Goal: Task Accomplishment & Management: Use online tool/utility

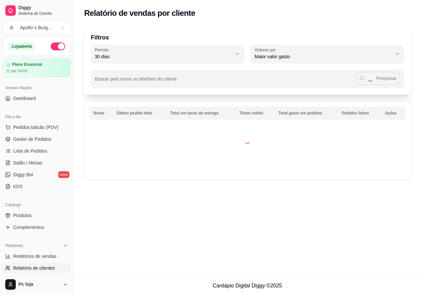
select select "30"
select select "HIGHEST_TOTAL_SPENT_WITH_ORDERS"
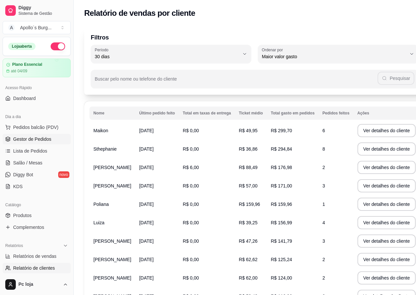
click at [36, 138] on span "Gestor de Pedidos" at bounding box center [32, 139] width 38 height 7
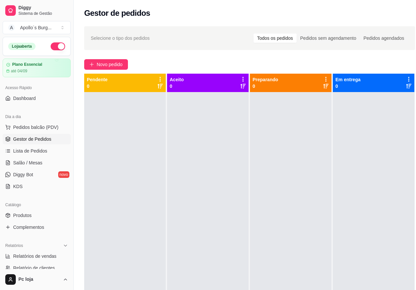
drag, startPoint x: 191, startPoint y: 1, endPoint x: 167, endPoint y: 197, distance: 197.7
click at [162, 194] on div at bounding box center [124, 237] width 81 height 290
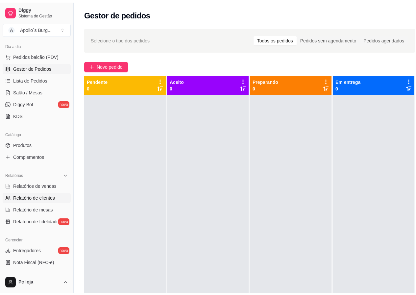
scroll to position [99, 0]
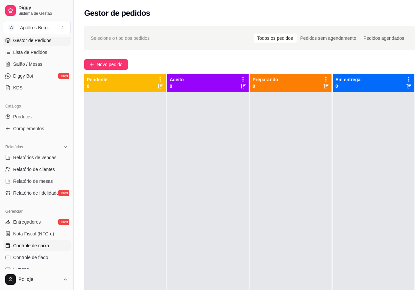
click at [35, 244] on span "Controle de caixa" at bounding box center [31, 245] width 36 height 7
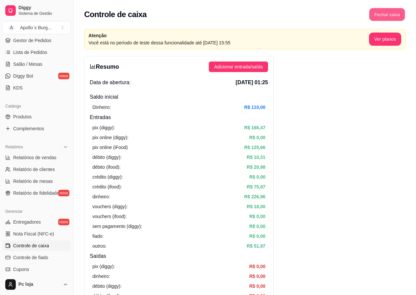
click at [386, 11] on button "Fechar caixa" at bounding box center [387, 14] width 36 height 13
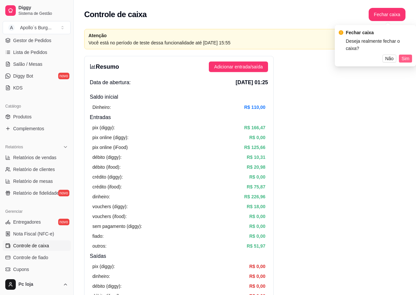
click at [408, 55] on span "Sim" at bounding box center [405, 58] width 8 height 7
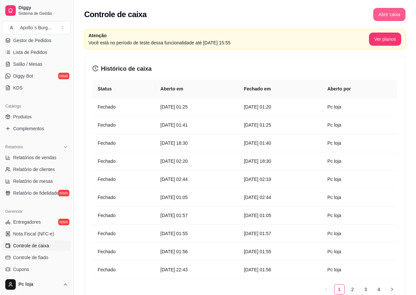
click at [384, 16] on button "Abrir caixa" at bounding box center [389, 14] width 32 height 13
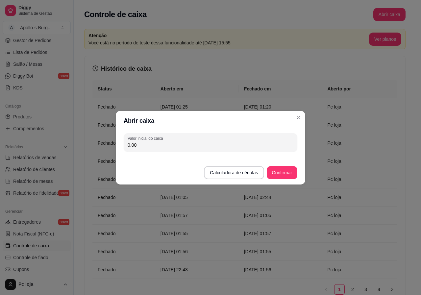
click at [222, 142] on input "0,00" at bounding box center [210, 145] width 166 height 7
type input "105,00"
click at [292, 175] on button "Confirmar" at bounding box center [281, 172] width 31 height 13
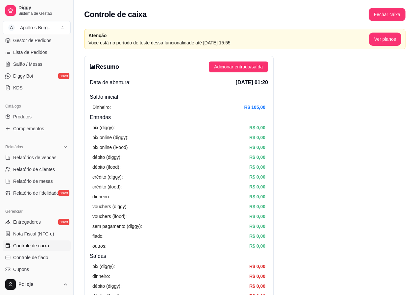
click at [112, 46] on article "Você está no período de teste dessa funcionalidade até [DATE] 15:55" at bounding box center [228, 42] width 280 height 7
drag, startPoint x: 112, startPoint y: 46, endPoint x: 112, endPoint y: 55, distance: 8.9
